Goal: Task Accomplishment & Management: Complete application form

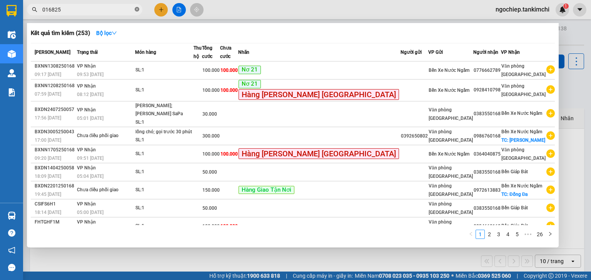
click at [138, 9] on icon "close-circle" at bounding box center [137, 9] width 5 height 5
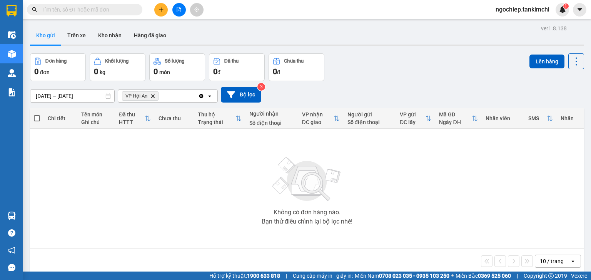
click at [112, 9] on input "text" at bounding box center [87, 9] width 91 height 8
click at [107, 7] on input "text" at bounding box center [87, 9] width 91 height 8
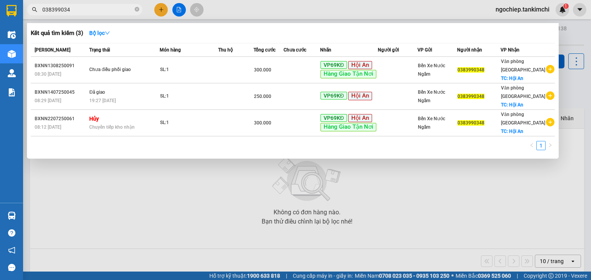
type input "0383990348"
drag, startPoint x: 138, startPoint y: 9, endPoint x: 115, endPoint y: 10, distance: 22.3
click at [134, 9] on span "0383990348" at bounding box center [84, 10] width 115 height 12
click at [115, 10] on input "0383990348" at bounding box center [87, 9] width 91 height 8
click at [137, 9] on icon "close-circle" at bounding box center [137, 9] width 5 height 5
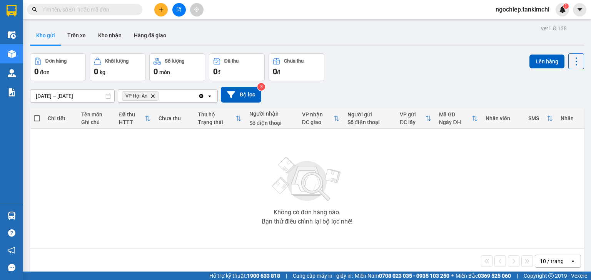
click at [120, 8] on input "text" at bounding box center [87, 9] width 91 height 8
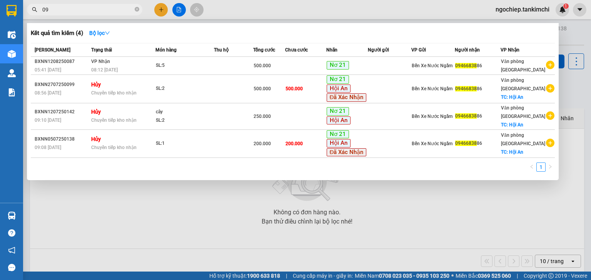
type input "0"
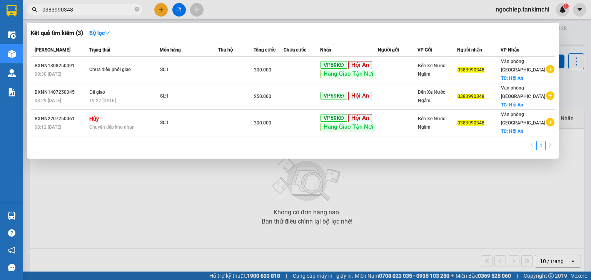
type input "0383990348"
drag, startPoint x: 138, startPoint y: 11, endPoint x: 121, endPoint y: 10, distance: 16.9
click at [137, 11] on icon "close-circle" at bounding box center [137, 9] width 5 height 5
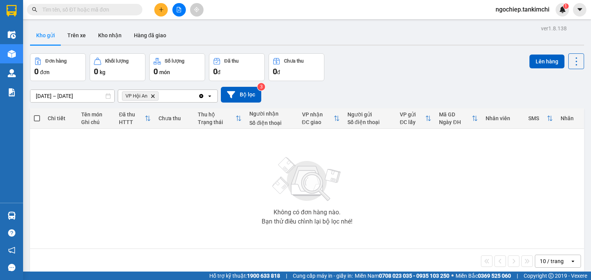
click at [120, 10] on input "text" at bounding box center [87, 9] width 91 height 8
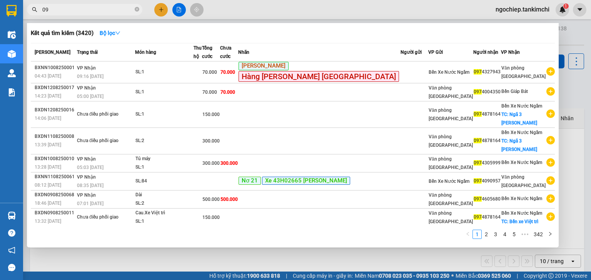
type input "0"
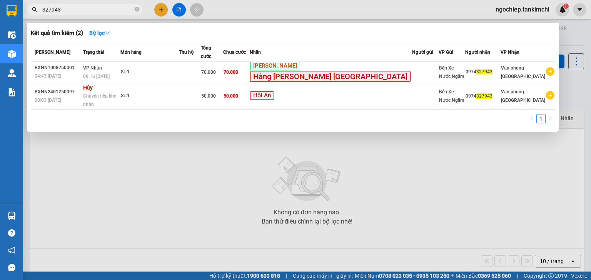
type input "327943"
click at [135, 5] on span at bounding box center [137, 9] width 5 height 8
click at [135, 9] on icon "close-circle" at bounding box center [137, 9] width 5 height 5
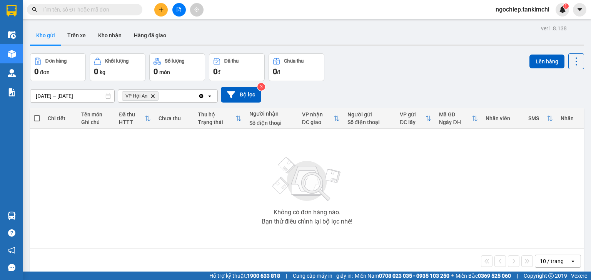
click at [112, 11] on input "text" at bounding box center [87, 9] width 91 height 8
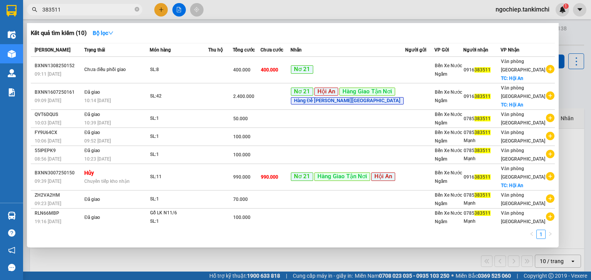
type input "383511"
click at [135, 8] on icon "close-circle" at bounding box center [137, 9] width 5 height 5
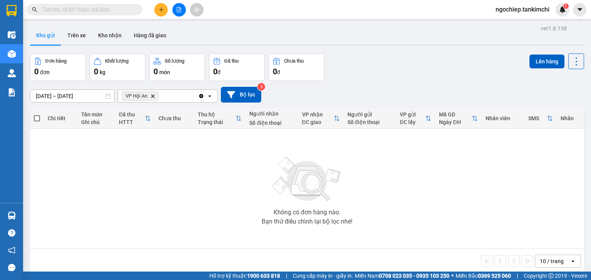
click at [122, 11] on input "text" at bounding box center [87, 9] width 91 height 8
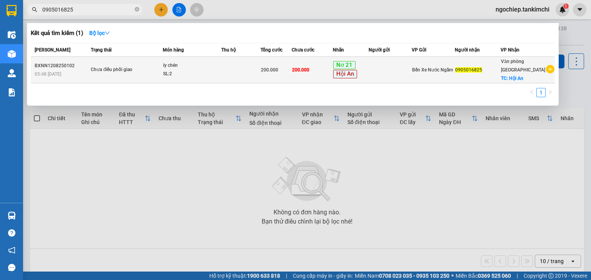
type input "0905016825"
click at [237, 68] on td at bounding box center [240, 70] width 39 height 27
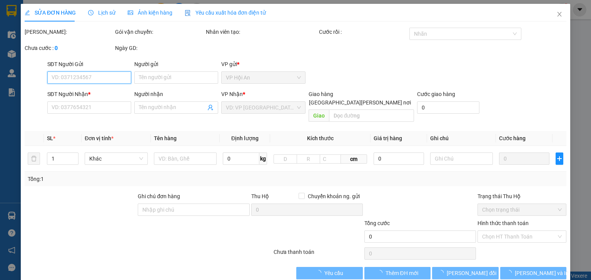
type input "0905016825"
checkbox input "true"
type input "Hội An"
type input "200.000"
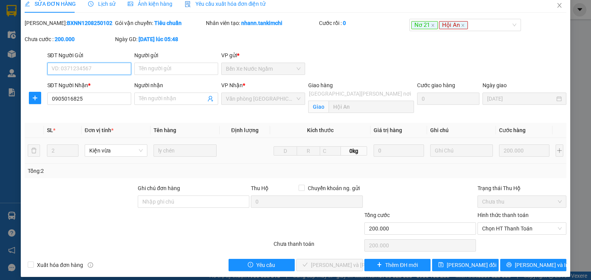
scroll to position [14, 0]
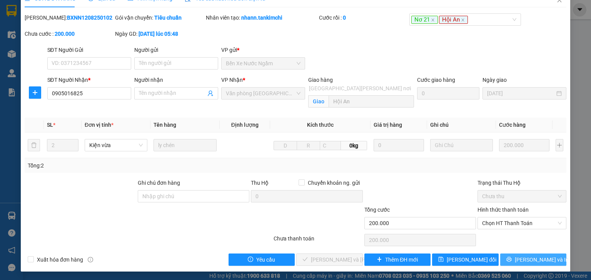
click at [524, 256] on span "[PERSON_NAME] và In" at bounding box center [542, 260] width 54 height 8
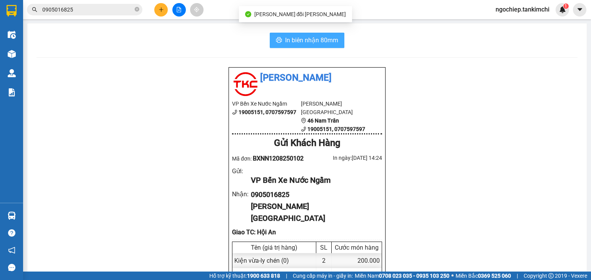
click at [308, 39] on span "In biên nhận 80mm" at bounding box center [311, 40] width 53 height 10
